Goal: Information Seeking & Learning: Learn about a topic

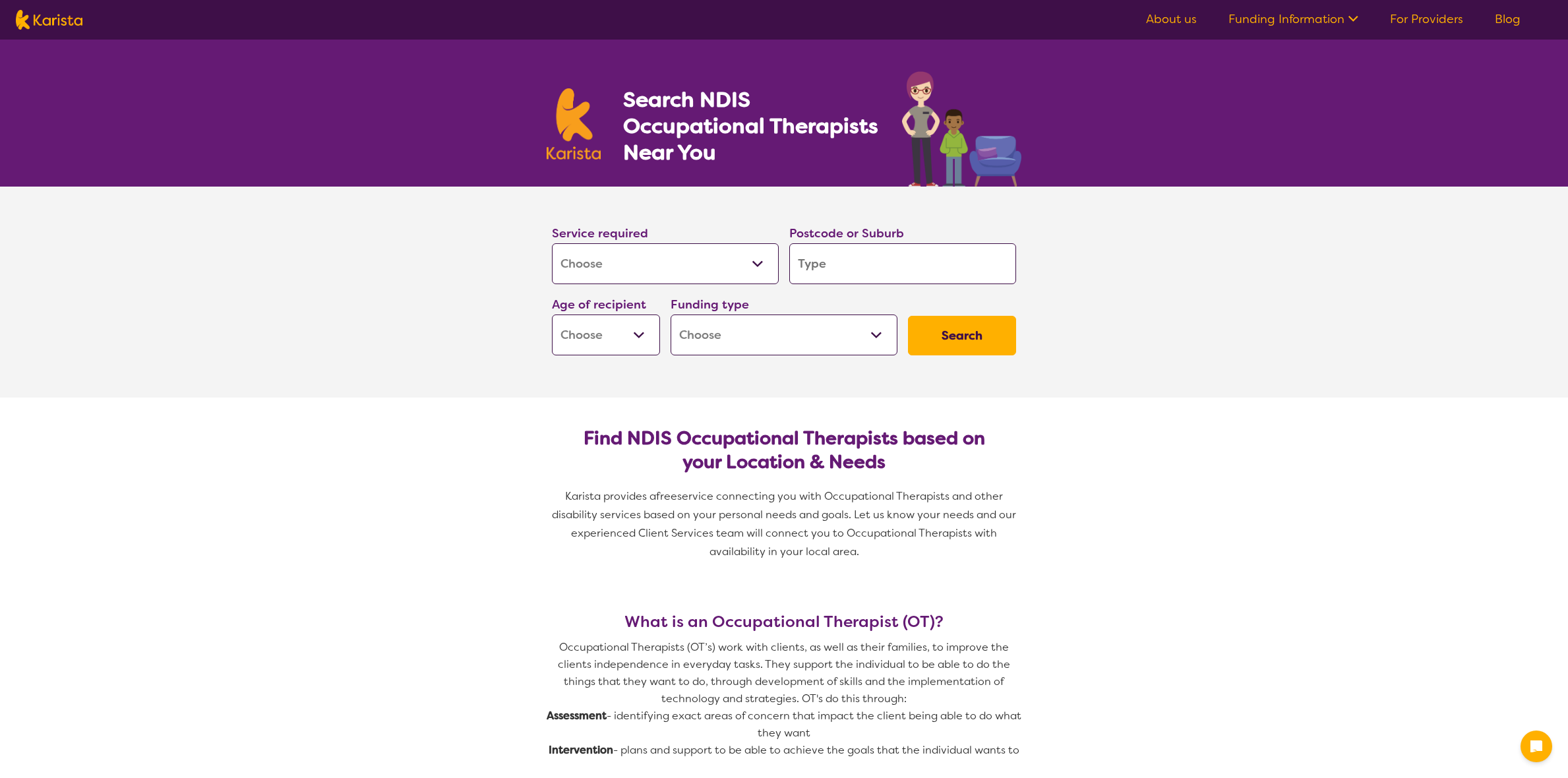
select select "[MEDICAL_DATA]"
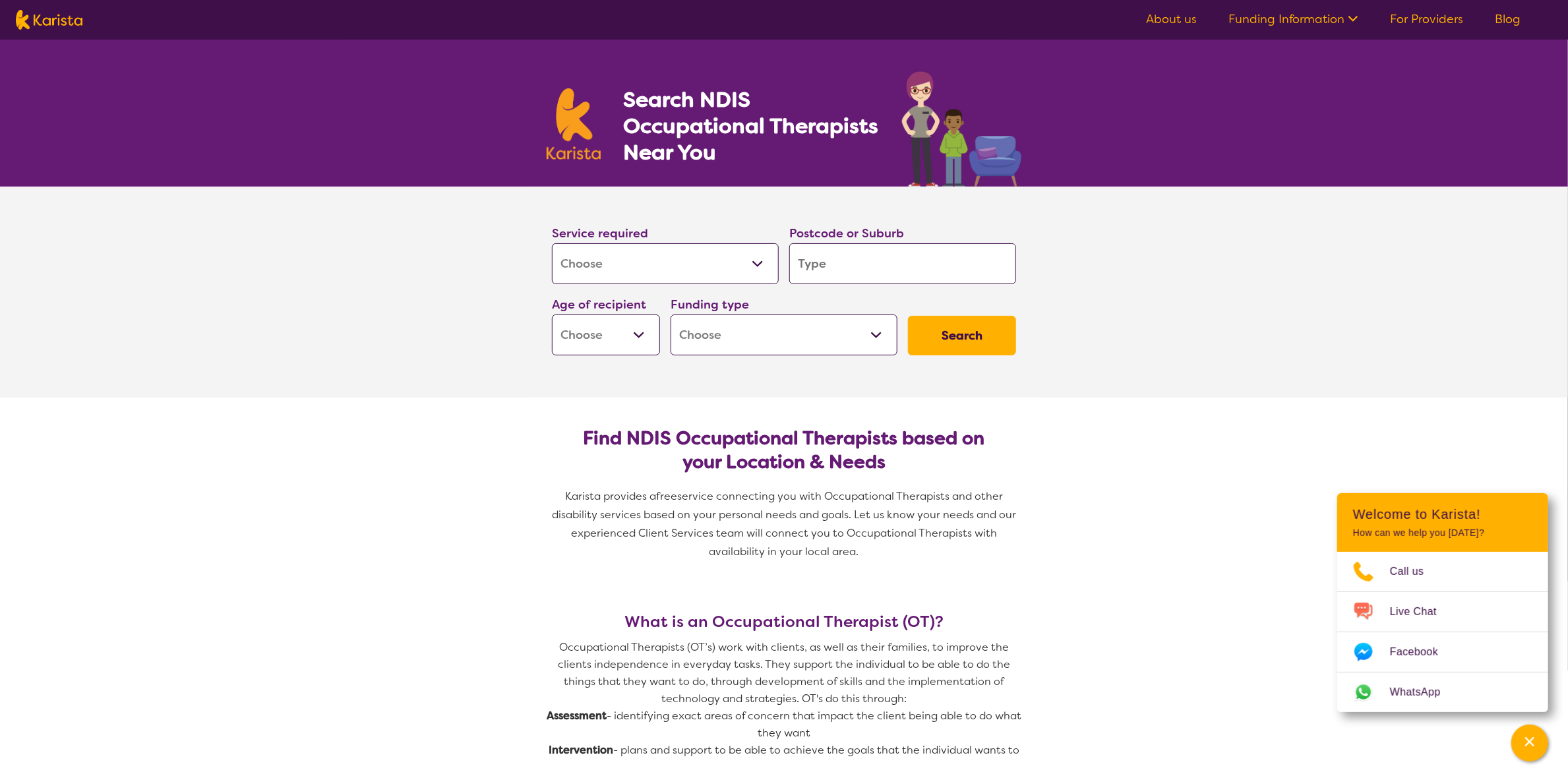
click at [838, 263] on input "search" at bounding box center [902, 264] width 227 height 41
click at [825, 265] on input "search" at bounding box center [902, 264] width 227 height 41
type input "m"
type input "ma"
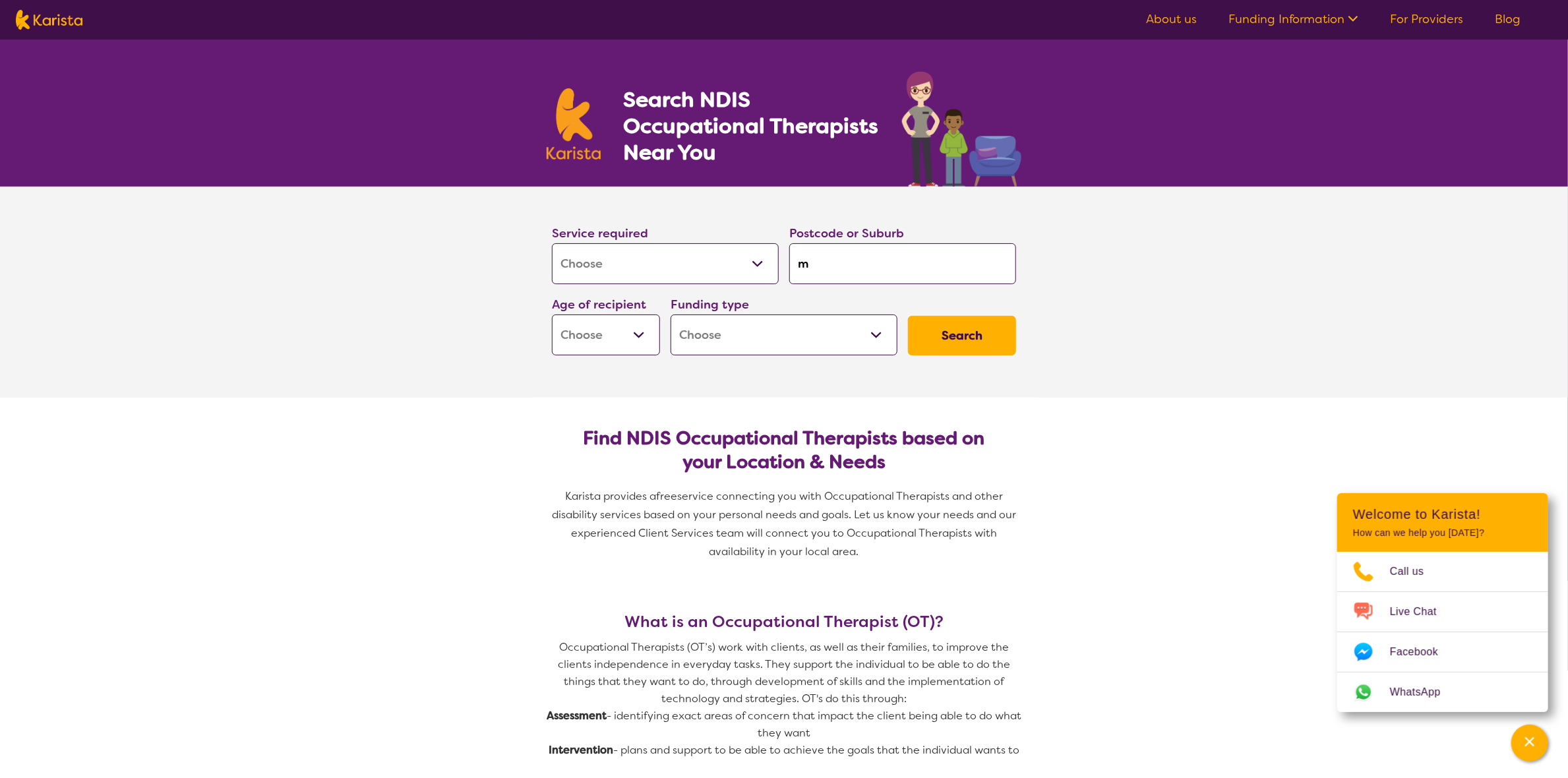
type input "ma"
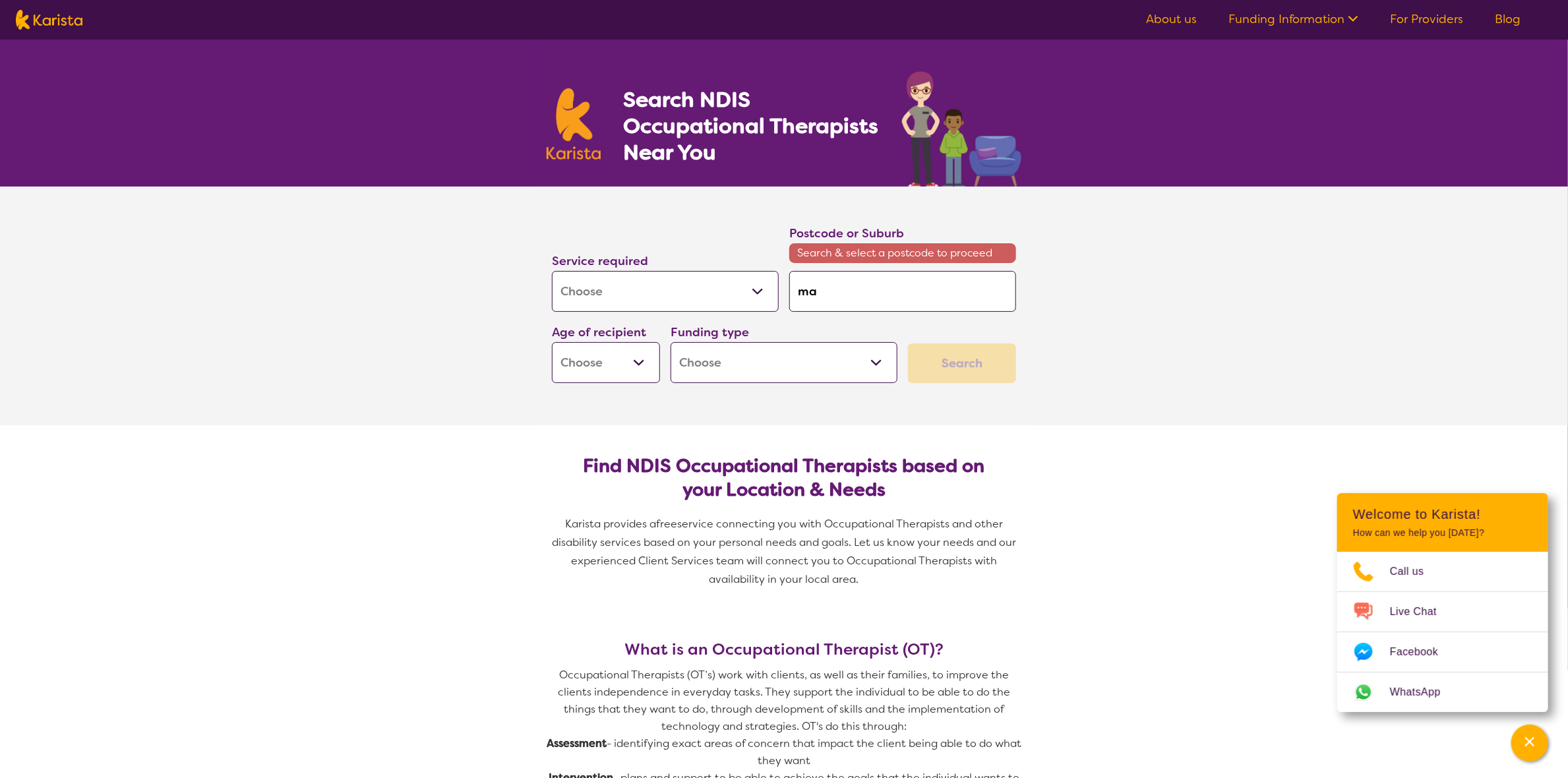
type input "mar"
type input "maro"
type input "[PERSON_NAME]"
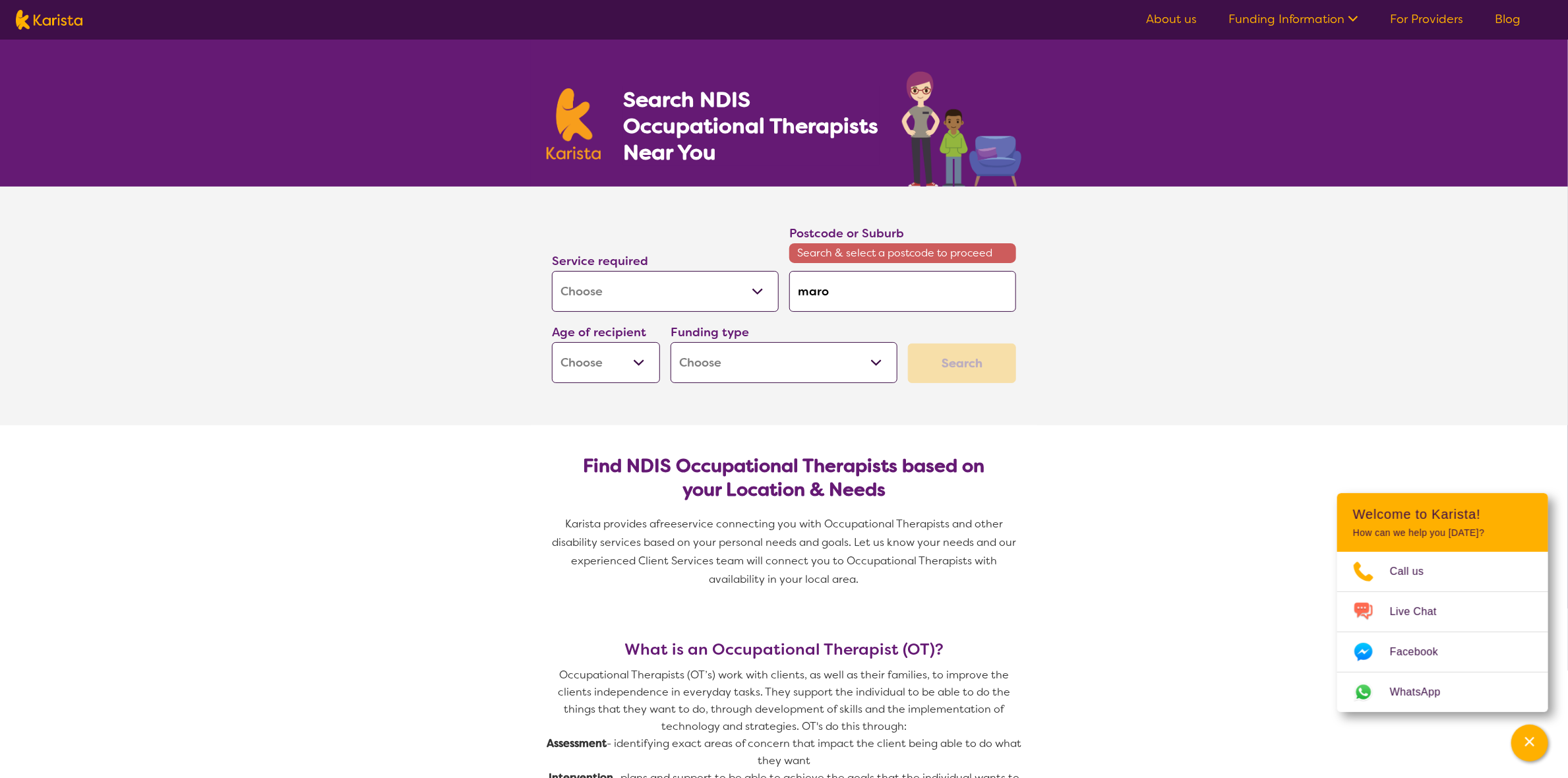
type input "[PERSON_NAME]"
type input "marooch"
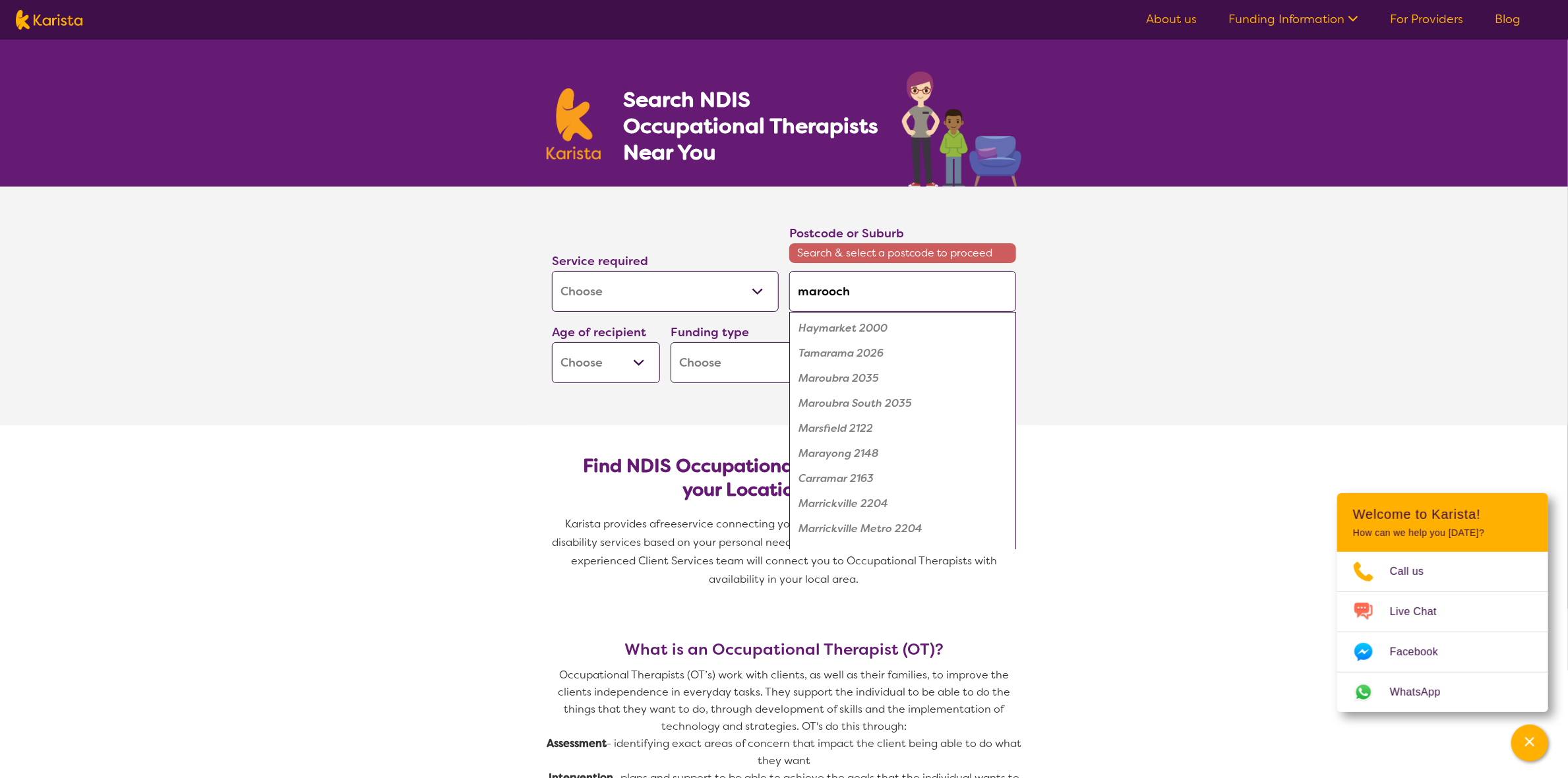
type input "maroochy"
type input "maroochyd"
type input "maroochydo"
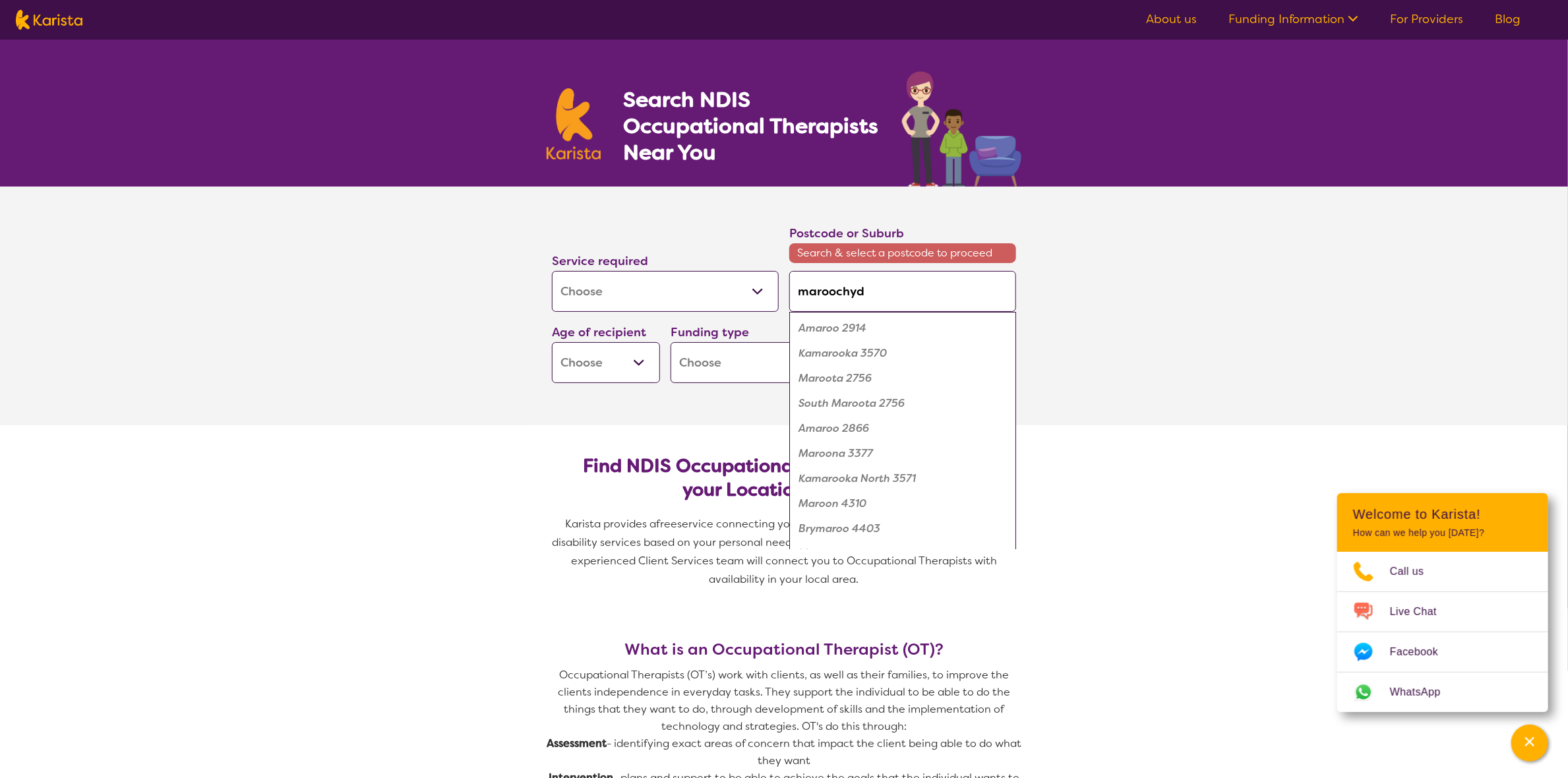
type input "maroochydo"
type input "maroochydor"
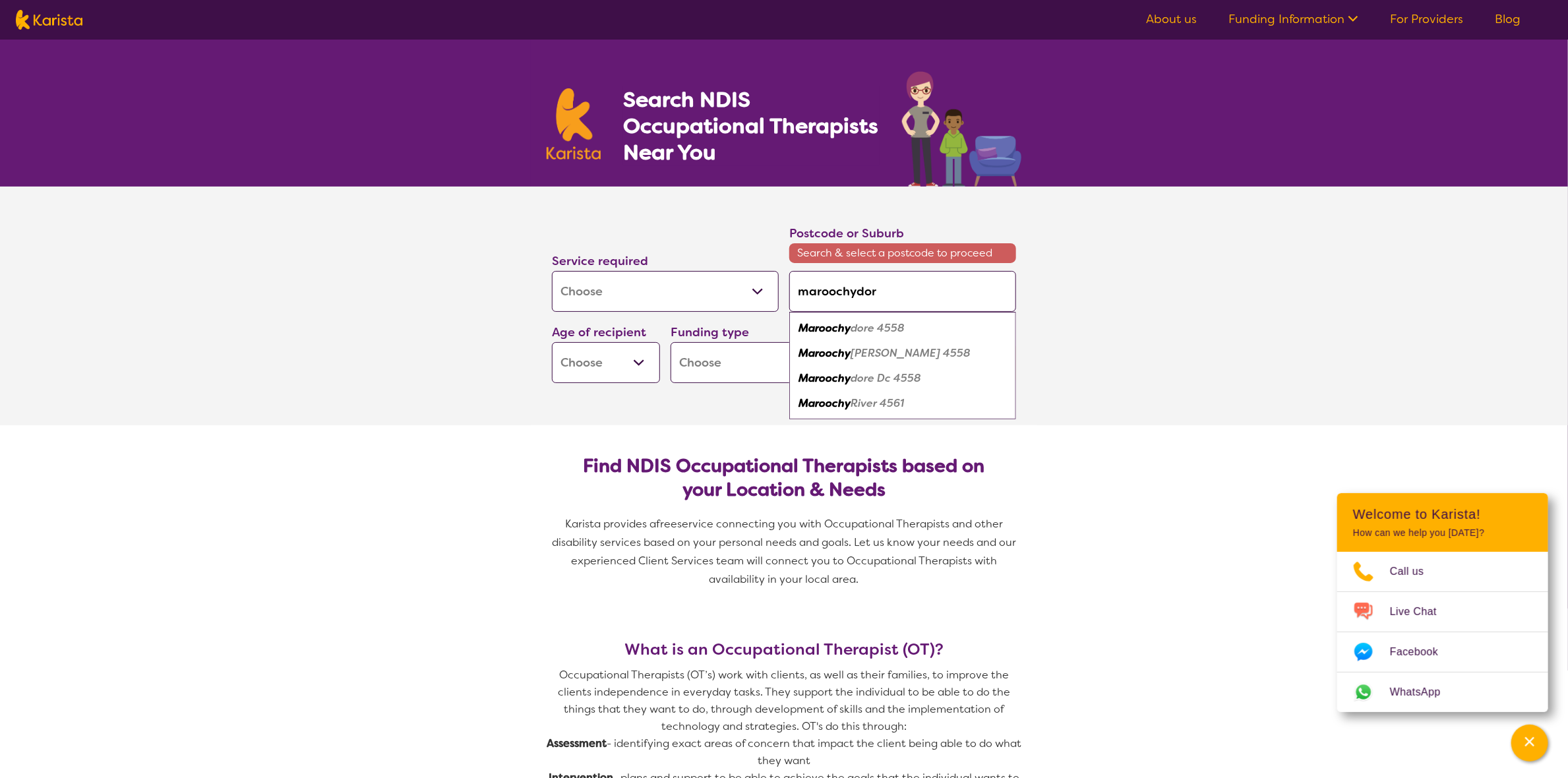
type input "maroochydore"
click at [839, 329] on em "Maroochydore" at bounding box center [837, 328] width 76 height 14
type input "4558"
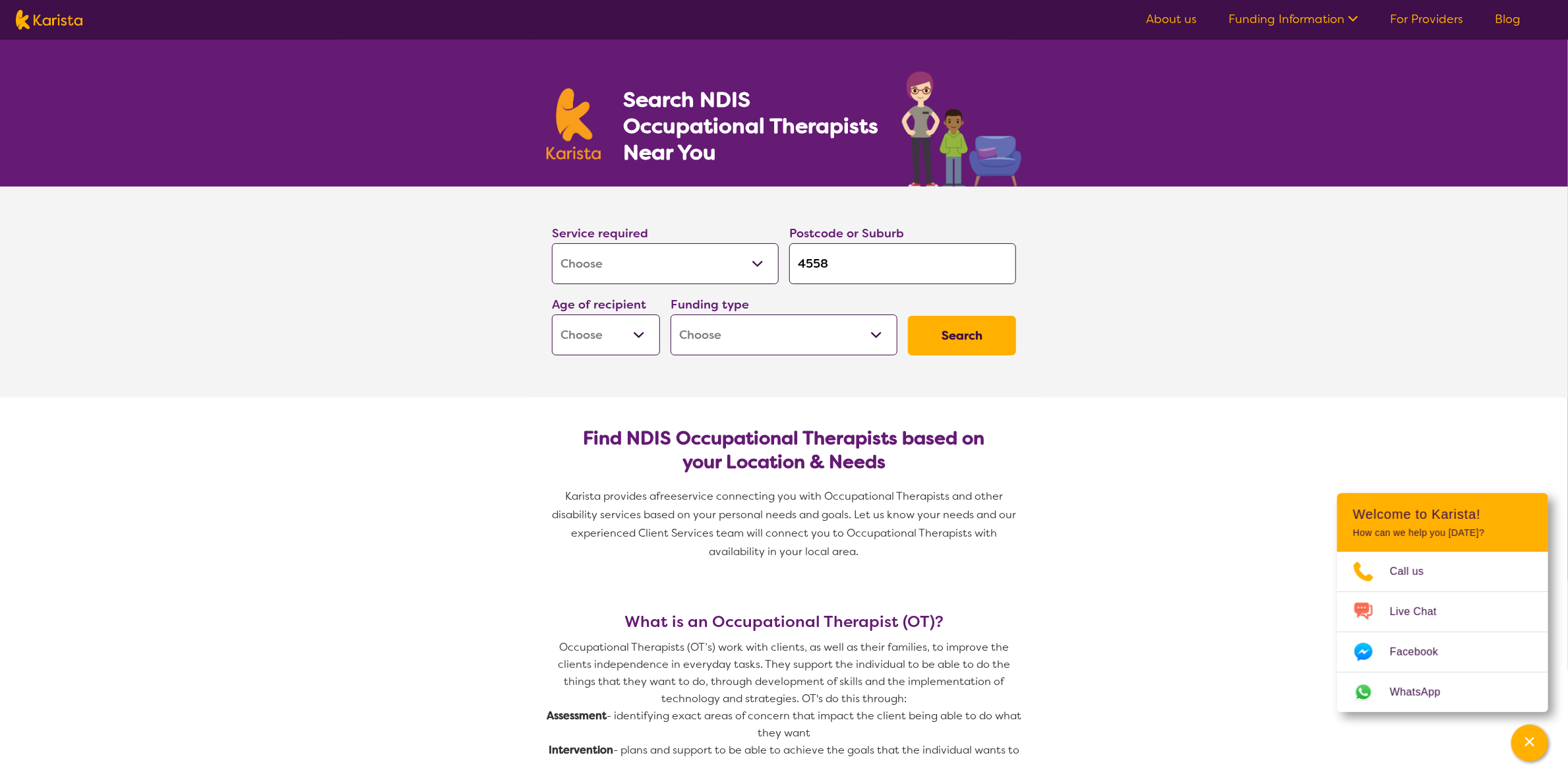
click at [962, 341] on button "Search" at bounding box center [962, 335] width 108 height 40
click at [641, 339] on select "Early Childhood - 0 to 9 Child - 10 to 11 Adolescent - 12 to 17 Adult - 18 to 6…" at bounding box center [606, 335] width 108 height 41
select select "EC"
click at [552, 314] on select "Early Childhood - 0 to 9 Child - 10 to 11 Adolescent - 12 to 17 Adult - 18 to 6…" at bounding box center [606, 335] width 108 height 41
select select "EC"
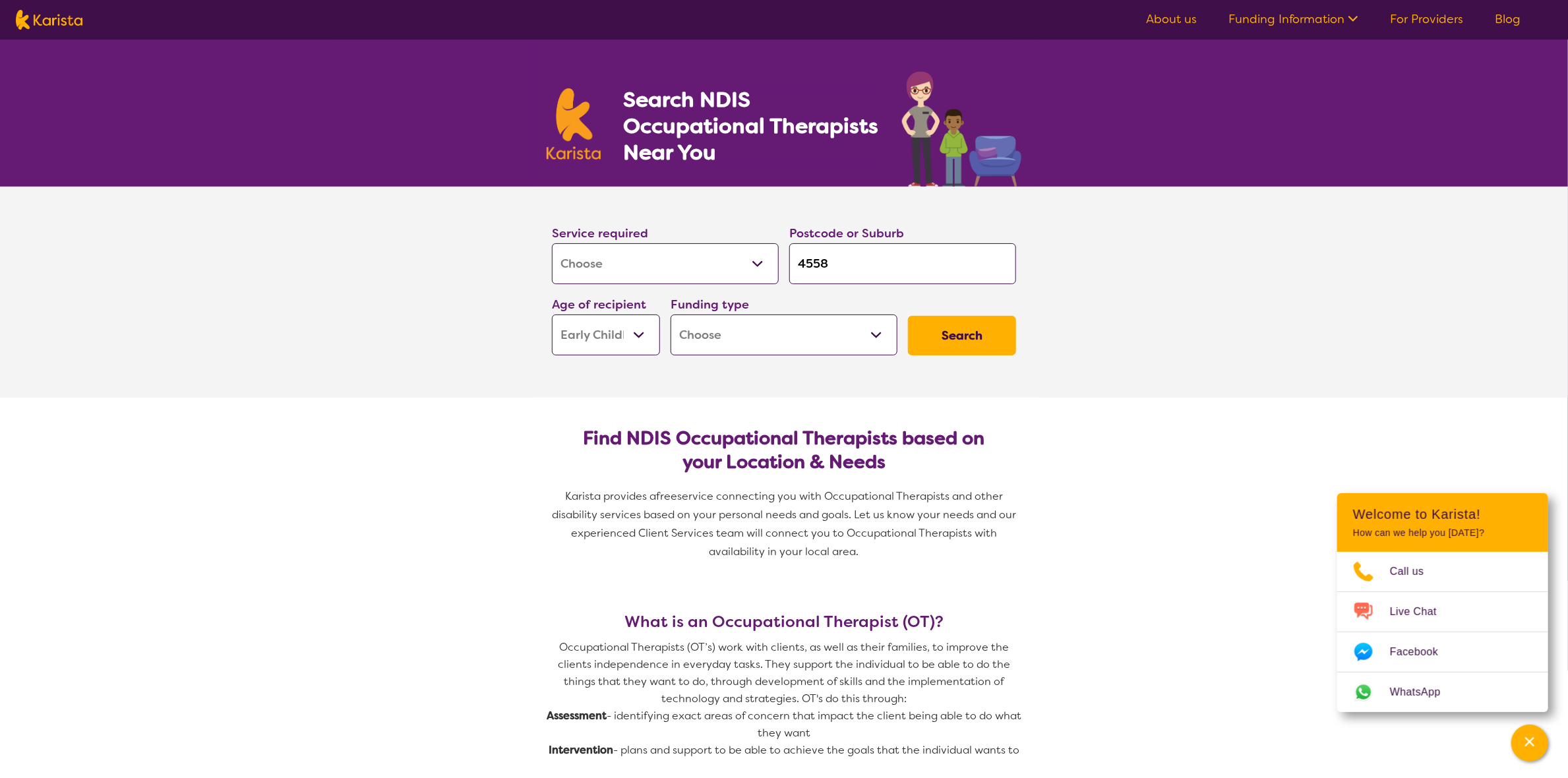
click at [873, 334] on select "Home Care Package (HCP) National Disability Insurance Scheme (NDIS) I don't know" at bounding box center [784, 335] width 227 height 41
select select "NDIS"
click at [670, 314] on select "Home Care Package (HCP) National Disability Insurance Scheme (NDIS) I don't know" at bounding box center [784, 335] width 227 height 41
select select "NDIS"
click at [951, 341] on button "Search" at bounding box center [962, 335] width 108 height 40
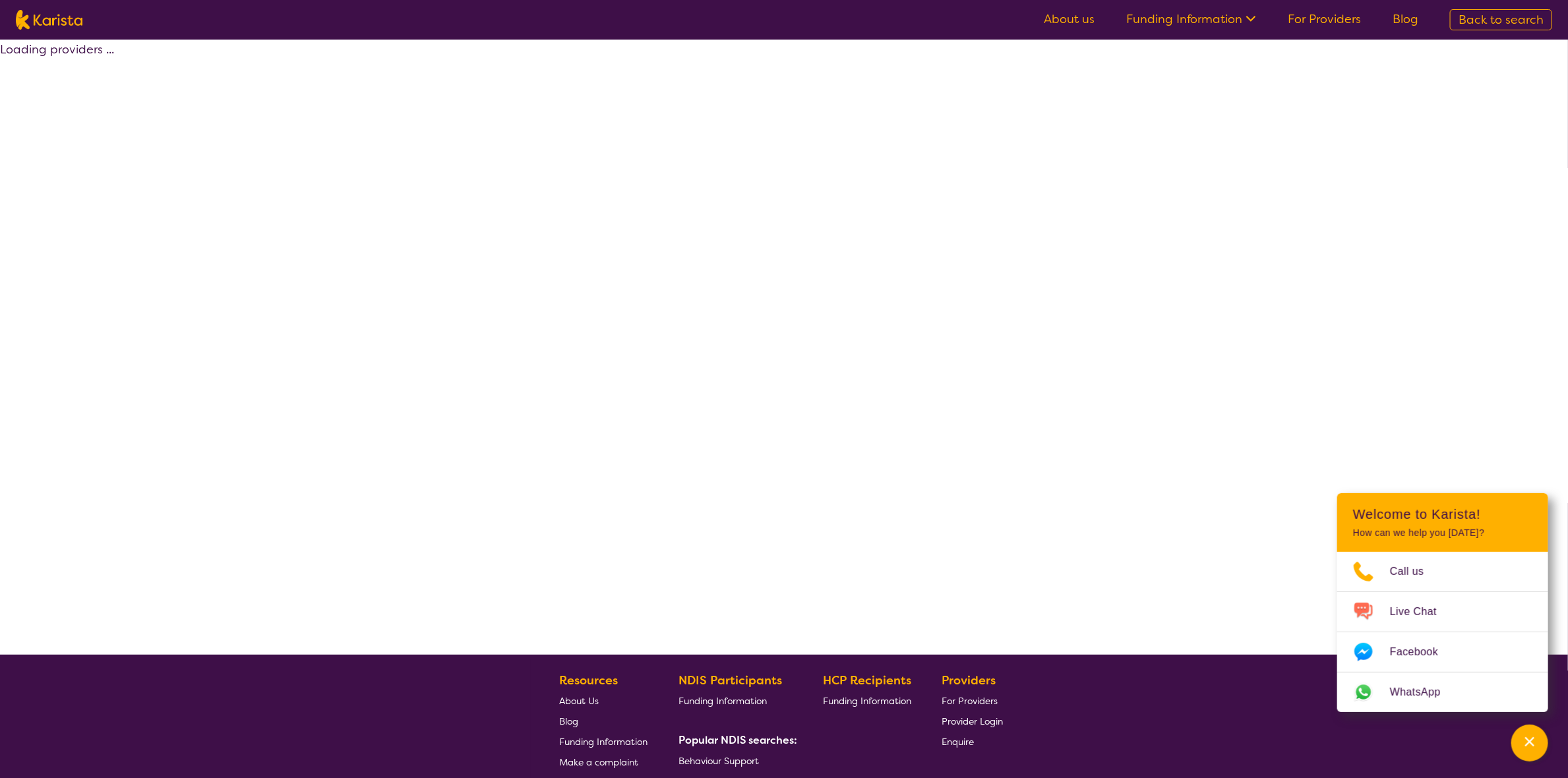
select select "by_score"
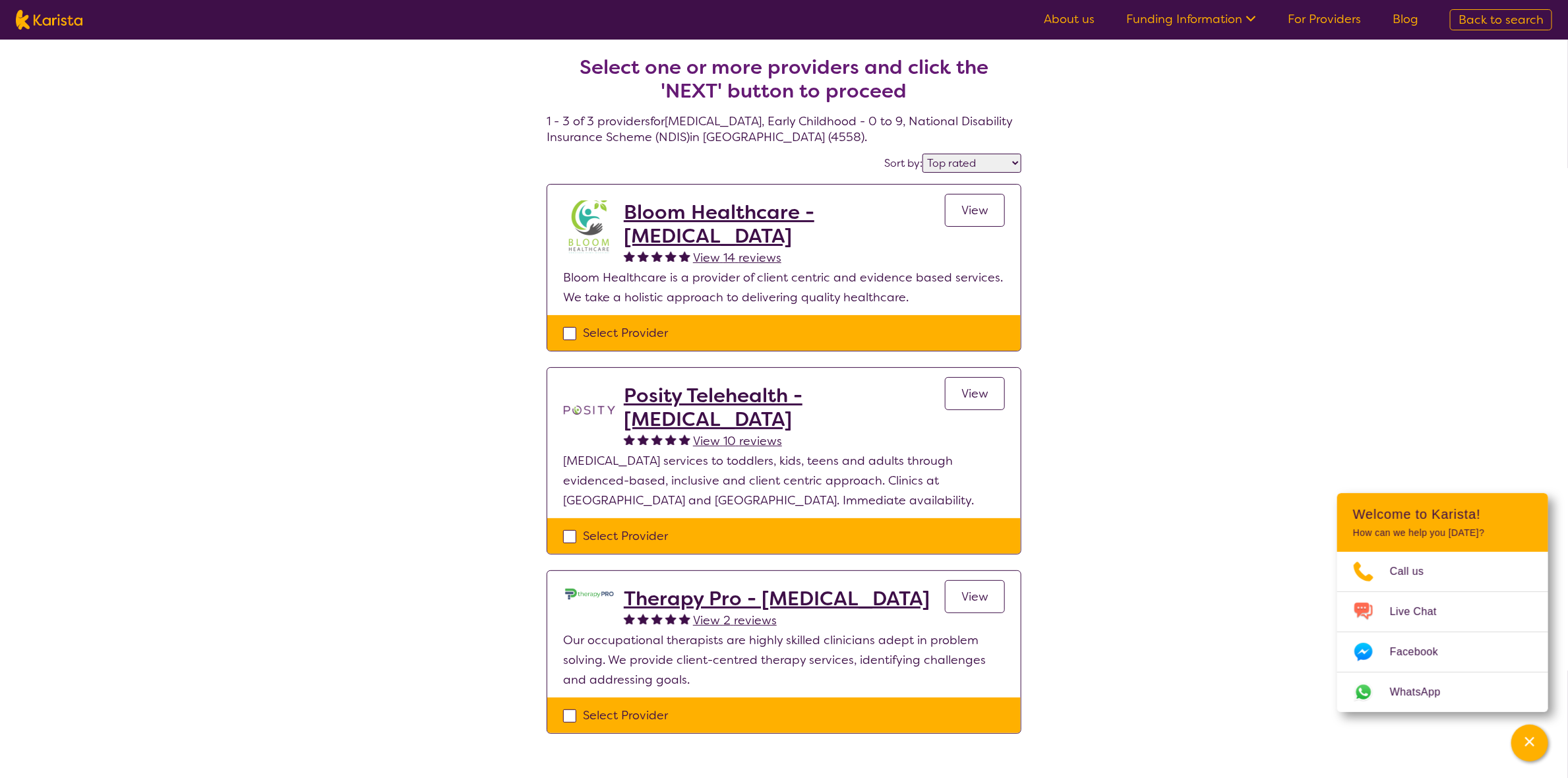
select select "[MEDICAL_DATA]"
select select "EC"
select select "NDIS"
select select "[MEDICAL_DATA]"
select select "EC"
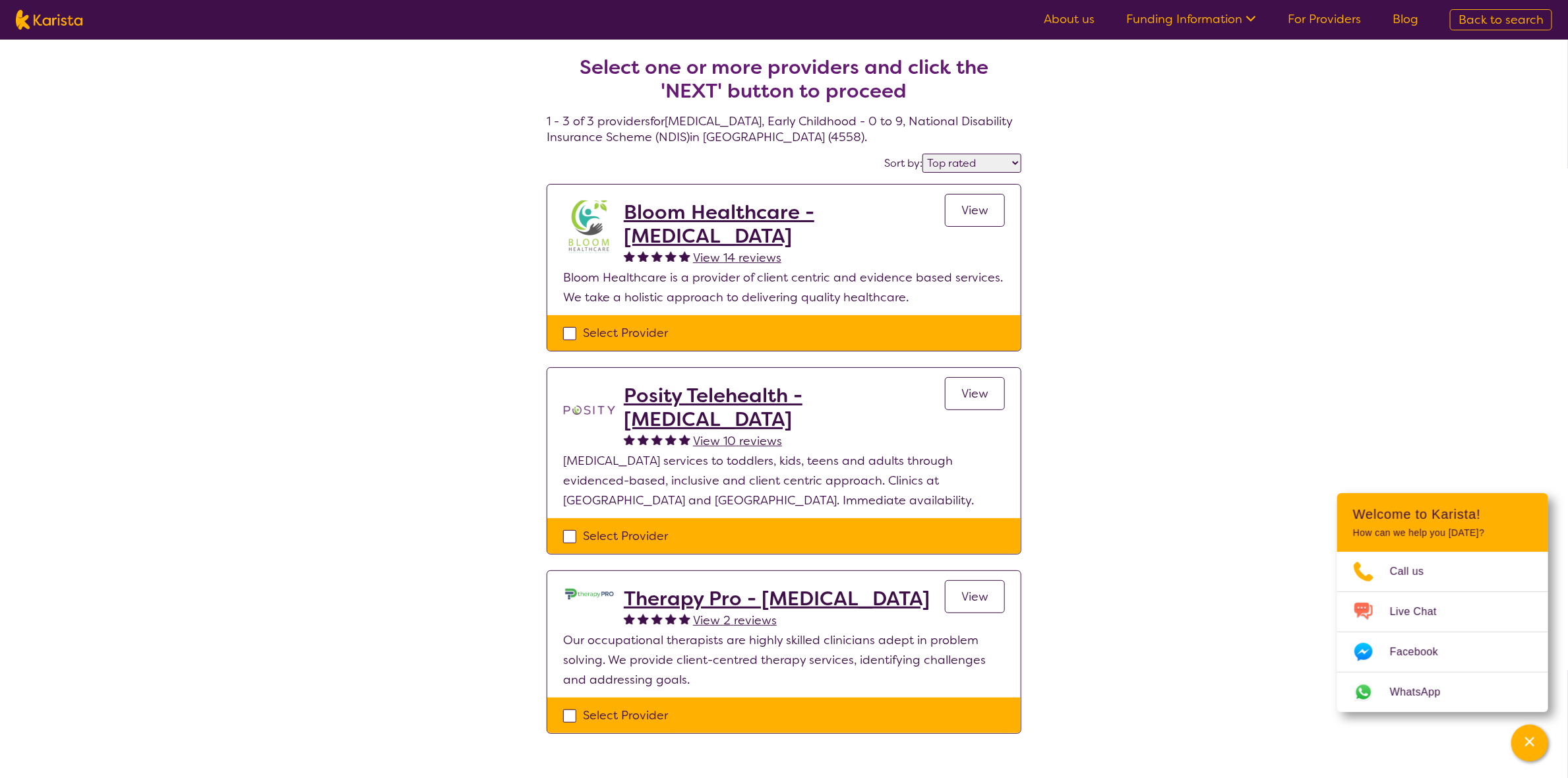
select select "NDIS"
